Goal: Transaction & Acquisition: Purchase product/service

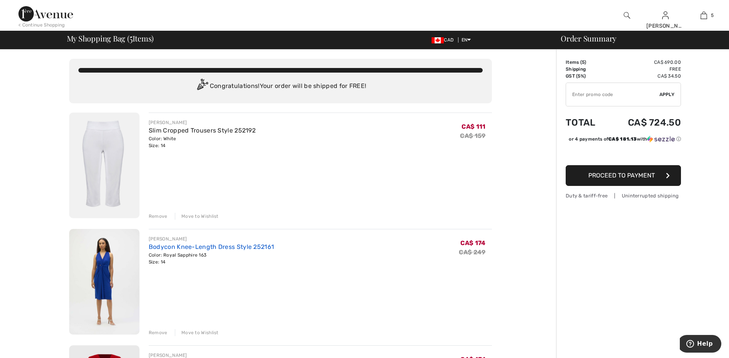
click at [204, 248] on link "Bodycon Knee-Length Dress Style 252161" at bounding box center [211, 246] width 125 height 7
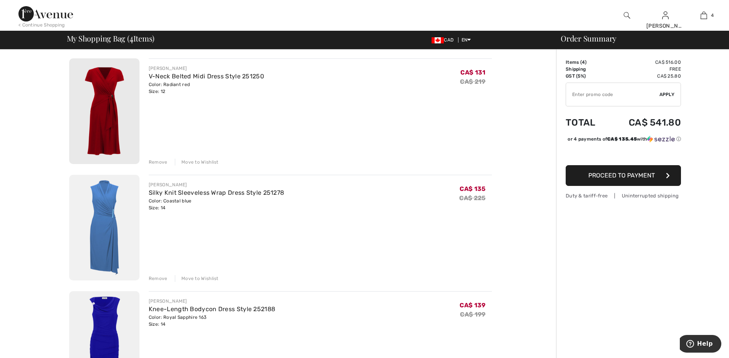
click at [161, 162] on div "Remove" at bounding box center [158, 162] width 19 height 7
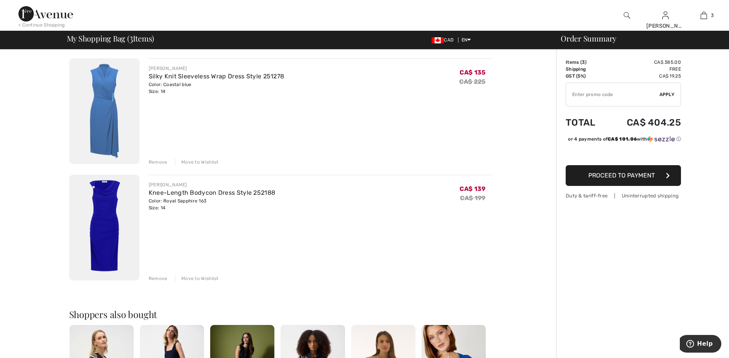
click at [163, 162] on div "Remove" at bounding box center [158, 162] width 19 height 7
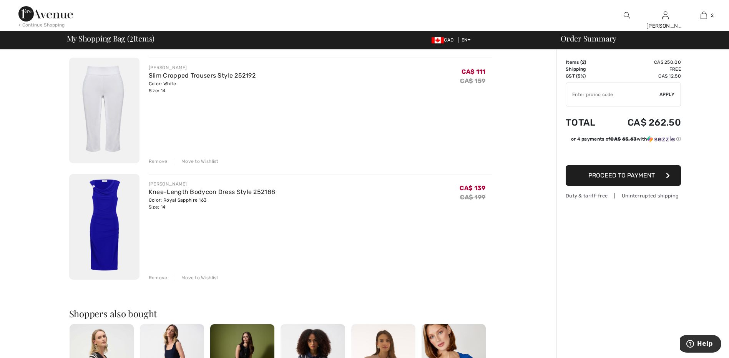
scroll to position [138, 0]
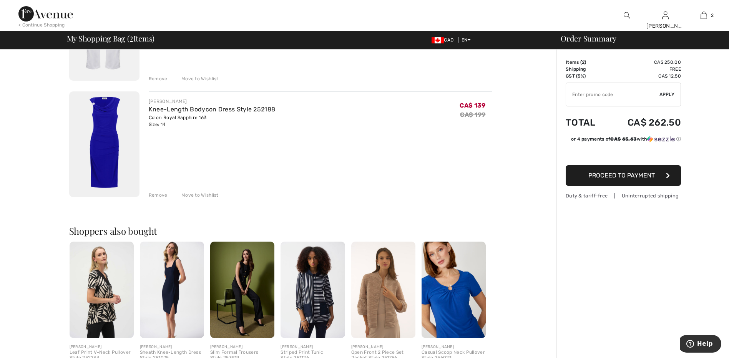
click at [175, 274] on img at bounding box center [172, 290] width 64 height 96
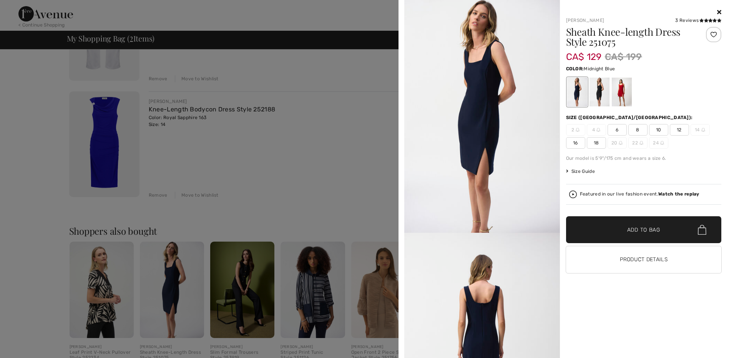
click at [481, 95] on img at bounding box center [482, 116] width 156 height 233
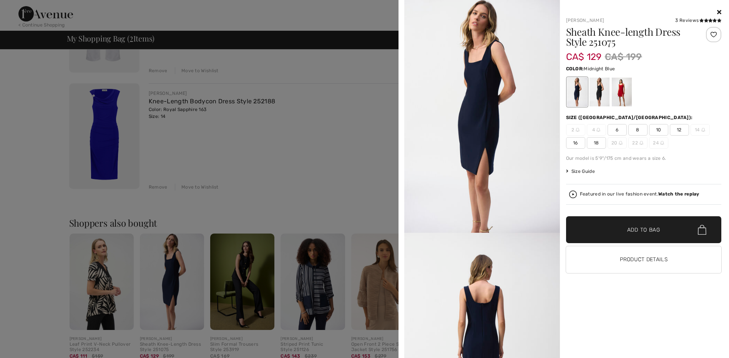
scroll to position [204, 0]
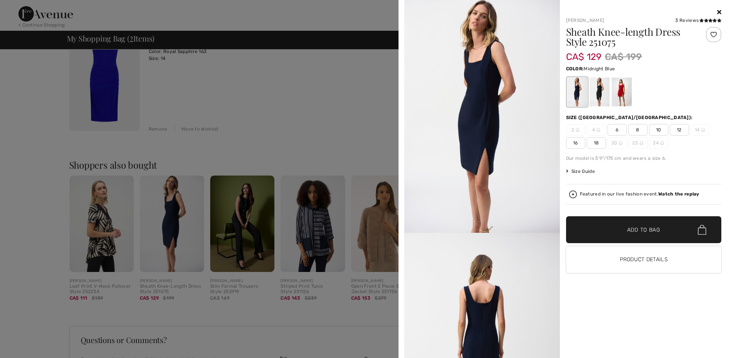
drag, startPoint x: 400, startPoint y: 86, endPoint x: 402, endPoint y: 101, distance: 15.8
click at [399, 104] on div "Your browser does not support the video tag. Joseph Ribkoff 3 Reviews 3 Reviews…" at bounding box center [563, 179] width 330 height 358
click at [400, 91] on div "Your browser does not support the video tag. Joseph Ribkoff 3 Reviews 3 Reviews…" at bounding box center [563, 179] width 330 height 358
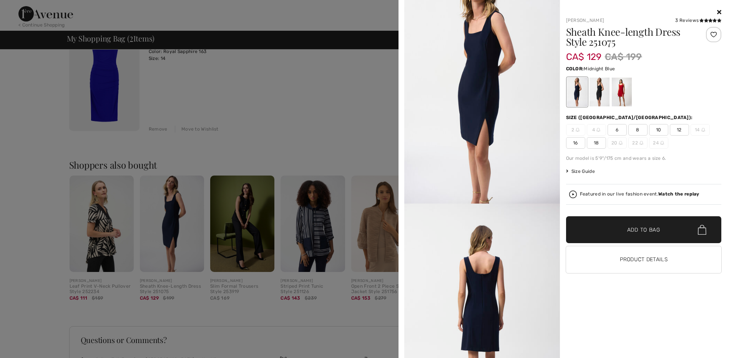
scroll to position [5, 0]
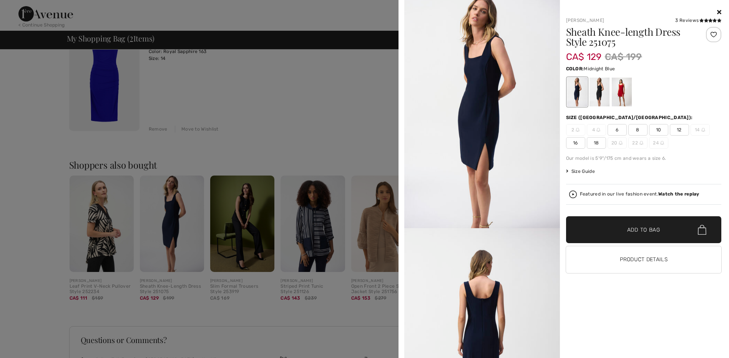
click at [573, 141] on span "16" at bounding box center [575, 143] width 19 height 12
click at [639, 229] on span "Add to Bag" at bounding box center [643, 230] width 33 height 8
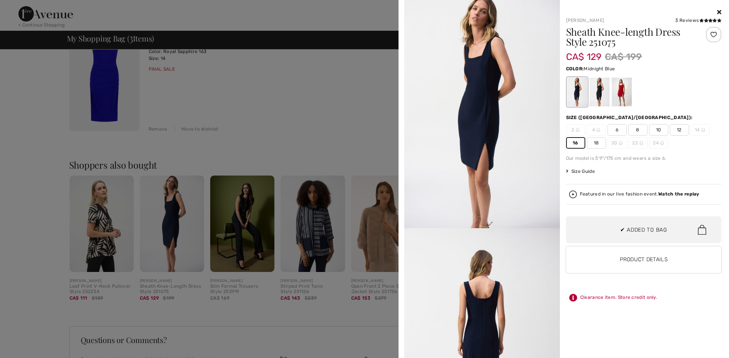
scroll to position [0, 0]
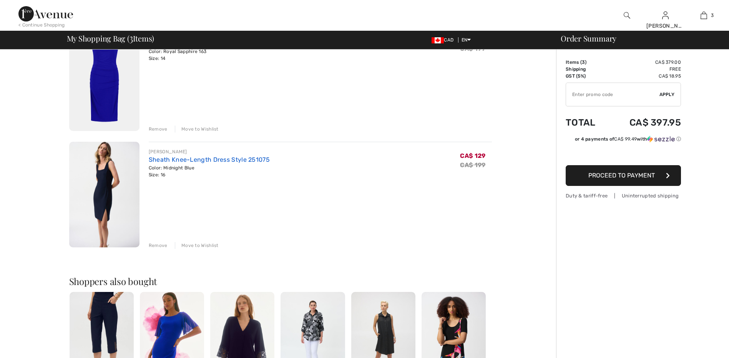
click at [164, 160] on link "Sheath Knee-Length Dress Style 251075" at bounding box center [209, 159] width 121 height 7
checkbox input "true"
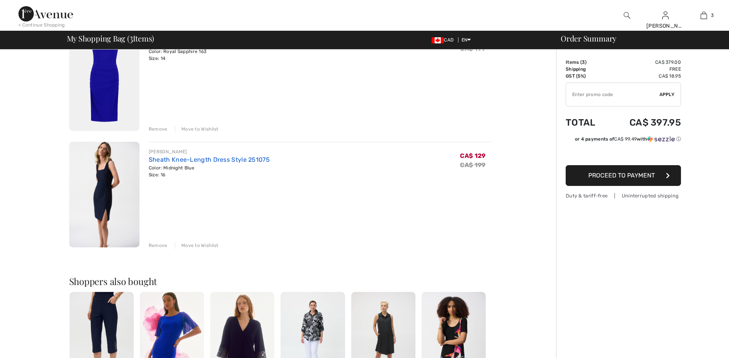
checkbox input "true"
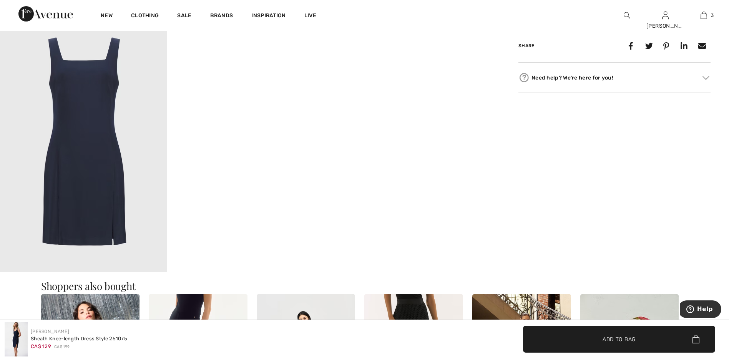
scroll to position [302, 0]
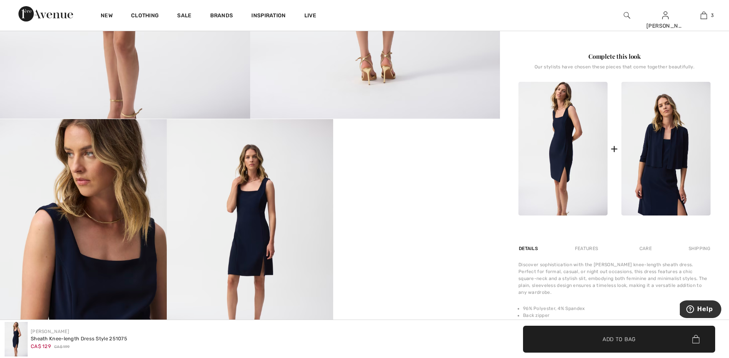
click at [671, 126] on img at bounding box center [665, 149] width 89 height 134
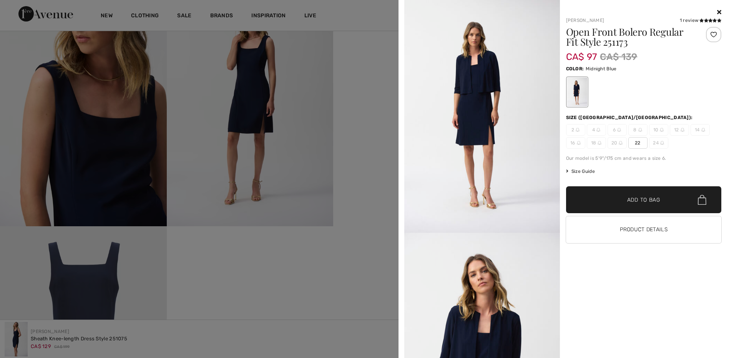
scroll to position [509, 0]
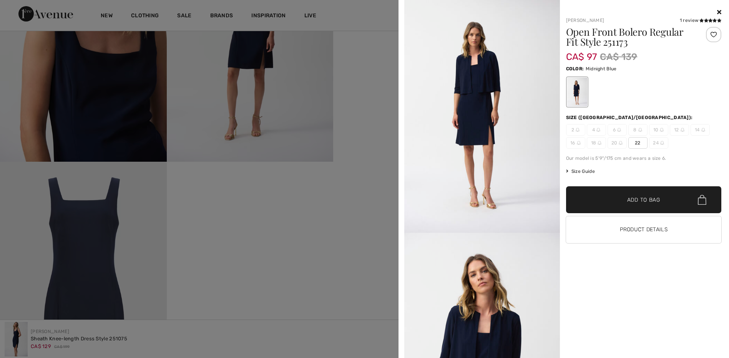
click at [720, 10] on icon at bounding box center [719, 12] width 4 height 6
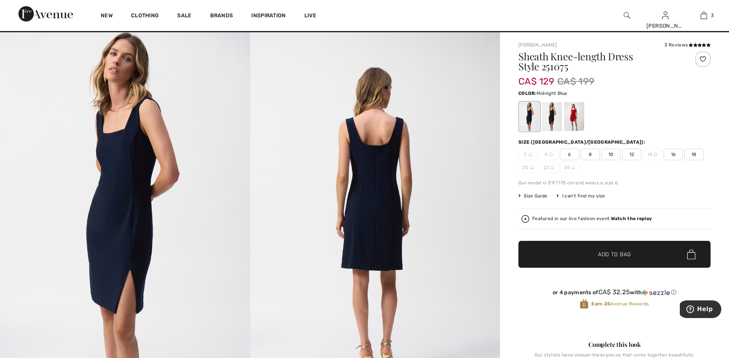
scroll to position [11, 0]
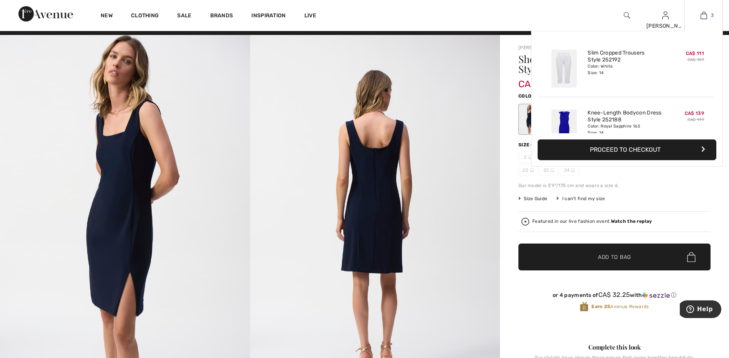
click at [704, 14] on img at bounding box center [704, 15] width 7 height 9
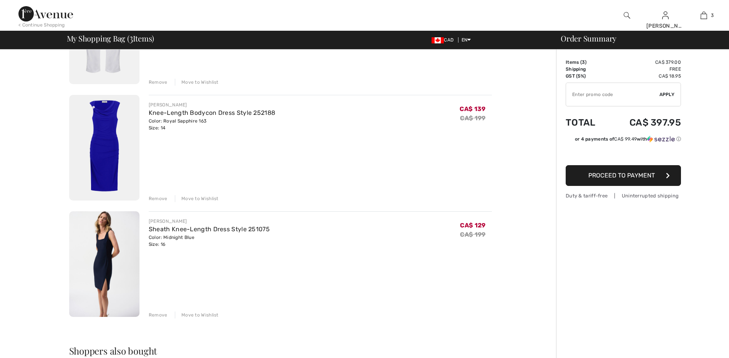
click at [154, 310] on div "Remove Move to Wishlist" at bounding box center [320, 314] width 343 height 8
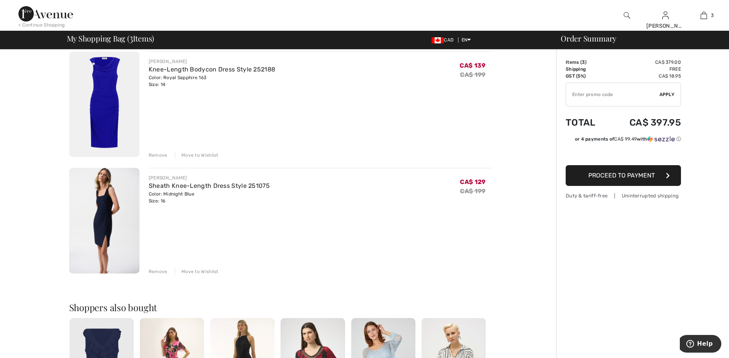
scroll to position [183, 0]
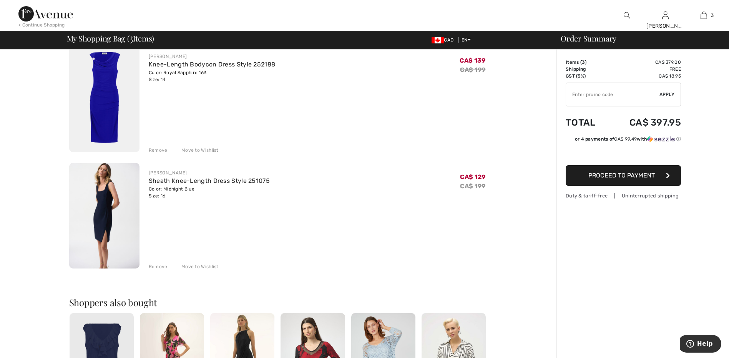
click at [154, 264] on div "Remove" at bounding box center [158, 266] width 19 height 7
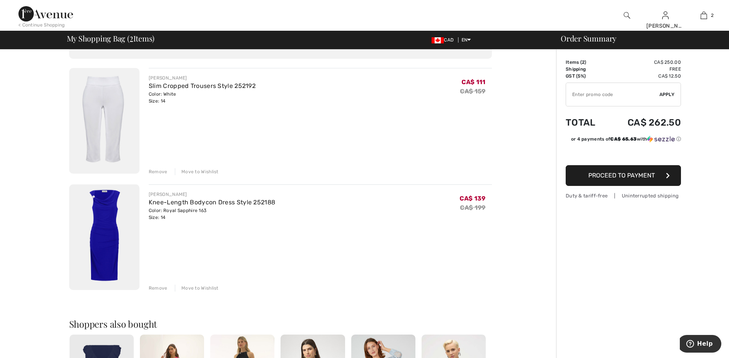
scroll to position [38, 0]
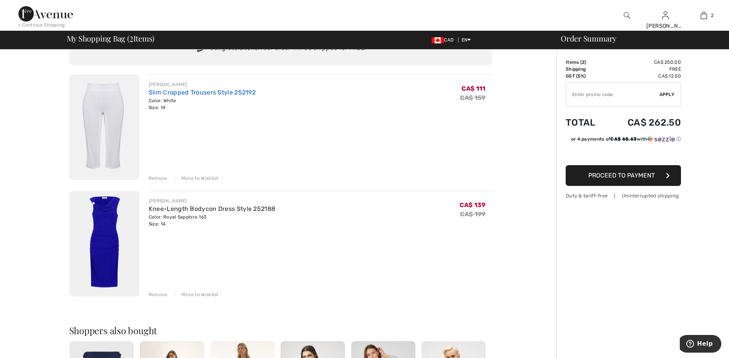
click at [170, 93] on link "Slim Cropped Trousers Style 252192" at bounding box center [202, 92] width 107 height 7
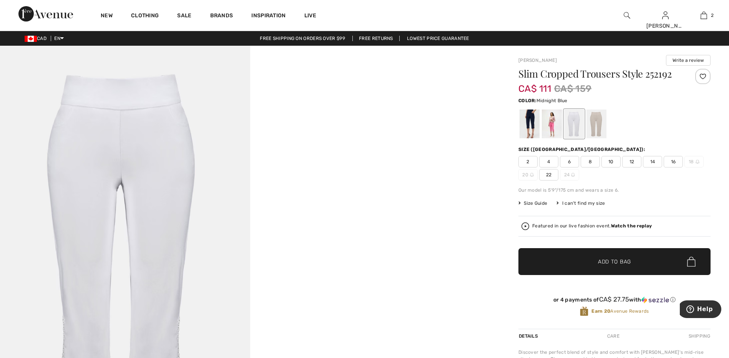
click at [531, 124] on div at bounding box center [530, 124] width 20 height 29
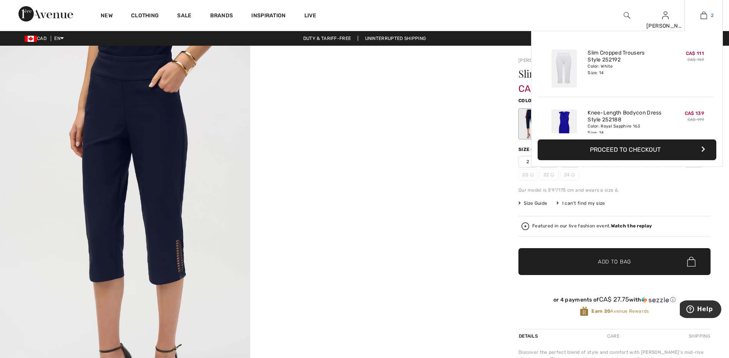
click at [707, 18] on link "2" at bounding box center [704, 15] width 38 height 9
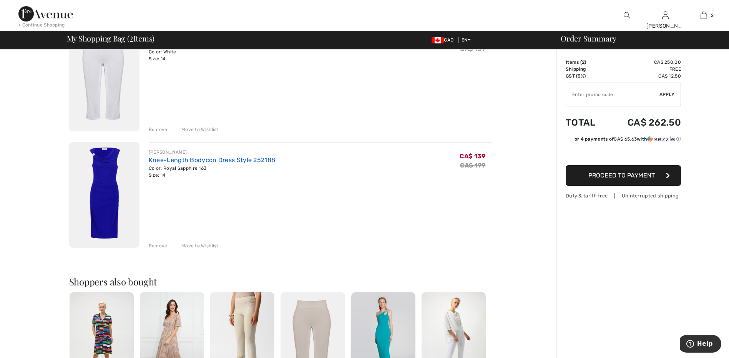
click at [168, 161] on link "Knee-Length Bodycon Dress Style 252188" at bounding box center [212, 159] width 126 height 7
